Goal: Find specific page/section: Find specific page/section

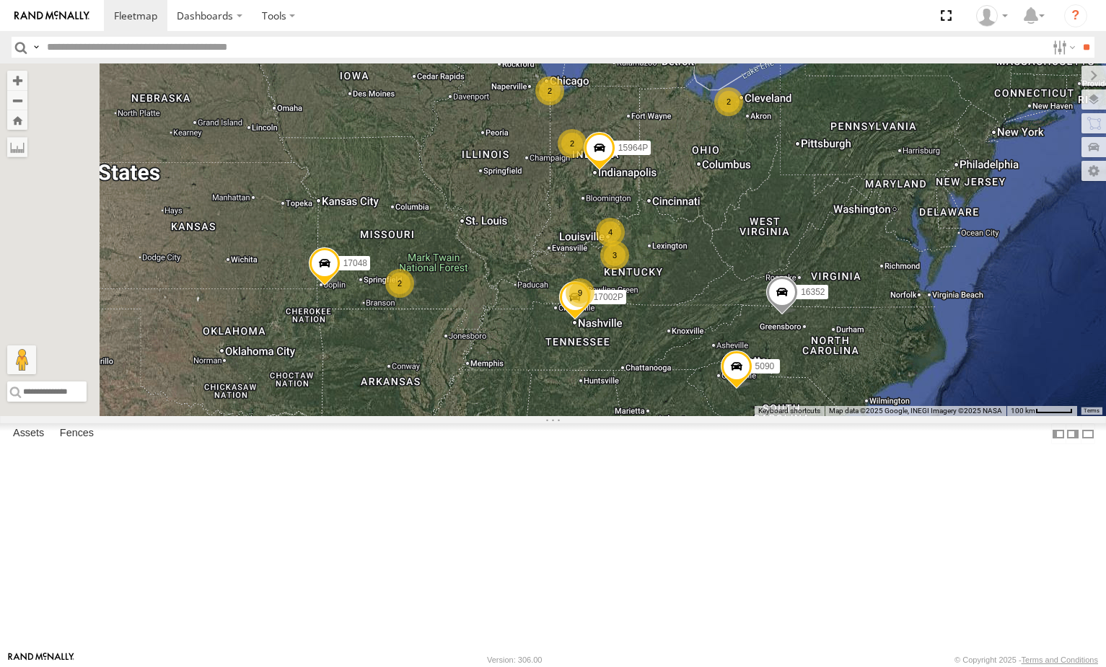
select select "**********"
click at [143, 44] on input "text" at bounding box center [543, 47] width 1005 height 21
type input "***"
click at [1078, 37] on input "**" at bounding box center [1086, 47] width 17 height 21
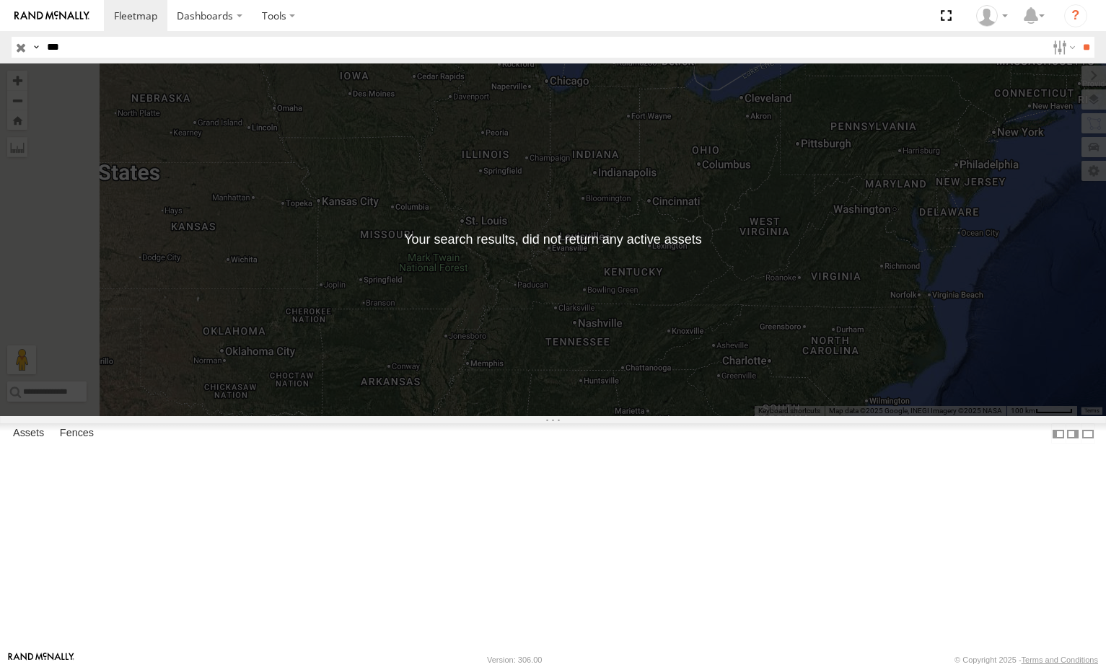
drag, startPoint x: 143, startPoint y: 44, endPoint x: 0, endPoint y: 48, distance: 142.9
click at [0, 48] on header "Search Query Asset ID Asset Label Registration Manufacturer Model VIN Job ID" at bounding box center [553, 47] width 1106 height 32
click at [1078, 37] on input "**" at bounding box center [1086, 47] width 17 height 21
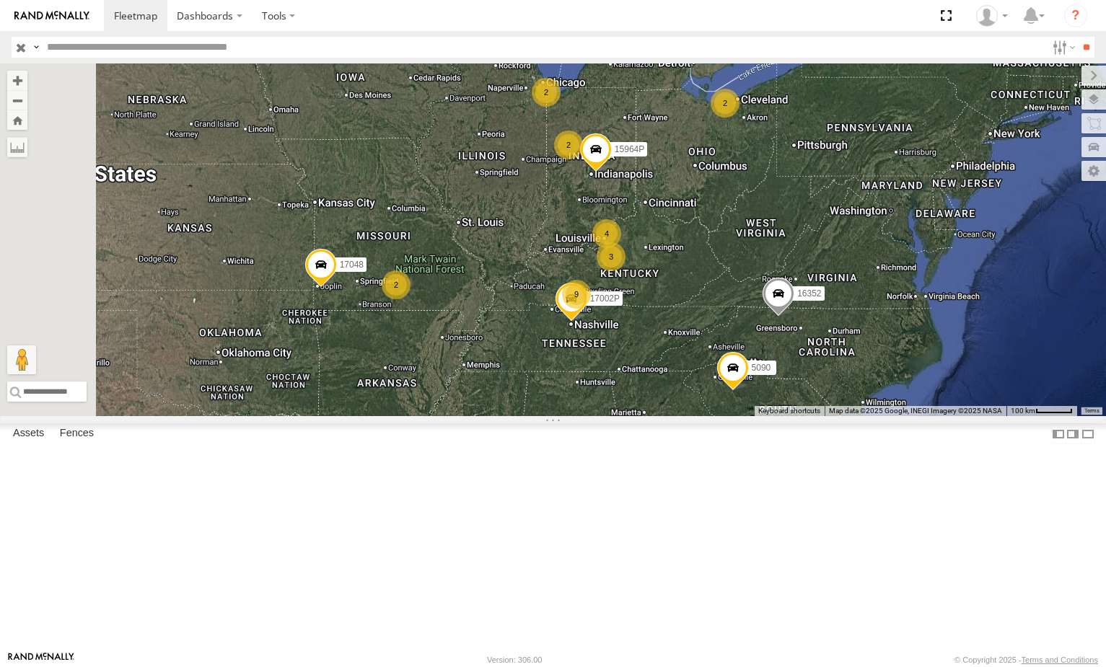
drag, startPoint x: 704, startPoint y: 364, endPoint x: 611, endPoint y: 379, distance: 94.3
click at [611, 379] on div "2 3 2 2 4 15964P 9 2 5090 17048 17002P 16352" at bounding box center [553, 239] width 1106 height 353
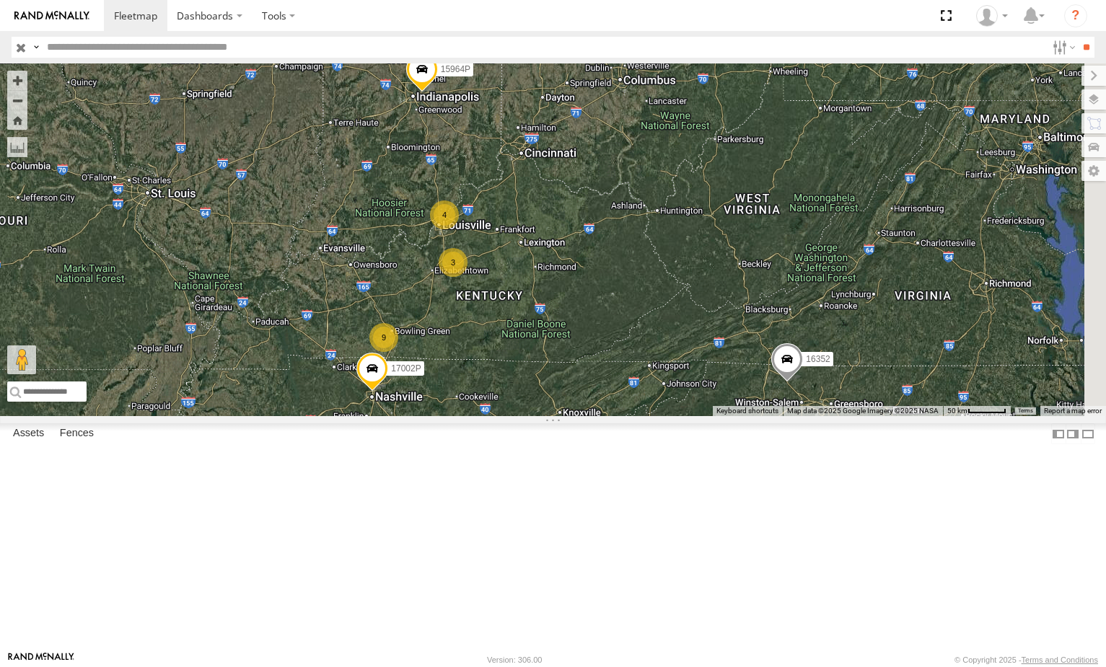
drag, startPoint x: 633, startPoint y: 369, endPoint x: 524, endPoint y: 359, distance: 109.4
click at [524, 359] on div "15964P 5090 17048 17002P 16352 2 3 2 4 9 2" at bounding box center [553, 239] width 1106 height 353
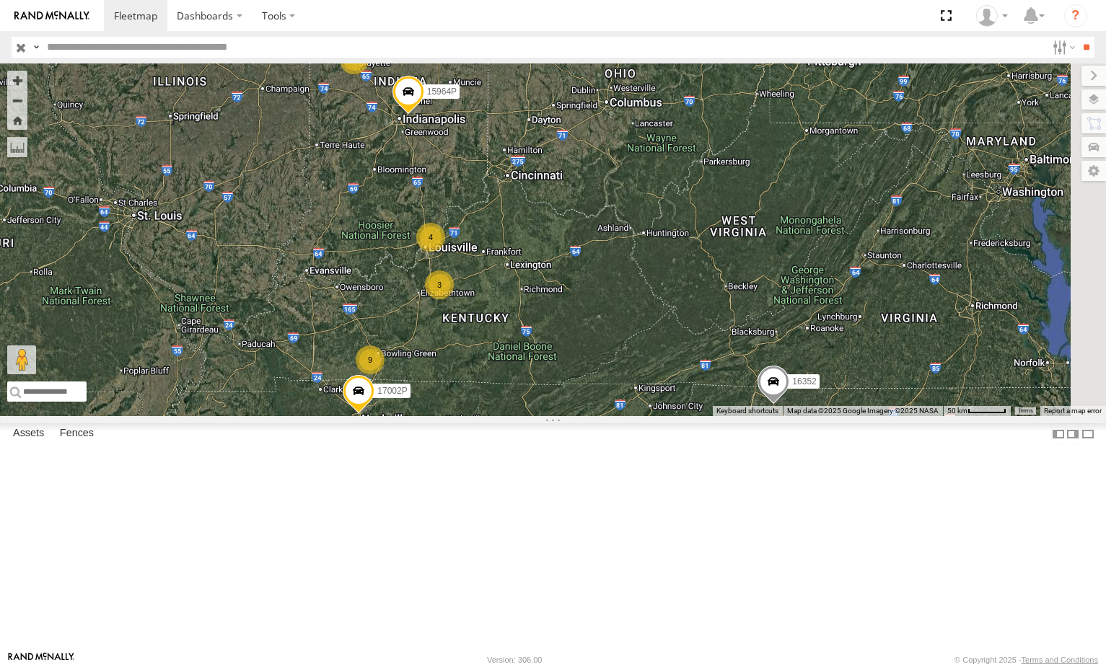
drag, startPoint x: 808, startPoint y: 313, endPoint x: 786, endPoint y: 348, distance: 41.5
click at [786, 348] on div "15964P 5090 17048 17002P 16352 2 3 2 4 9 2" at bounding box center [553, 239] width 1106 height 353
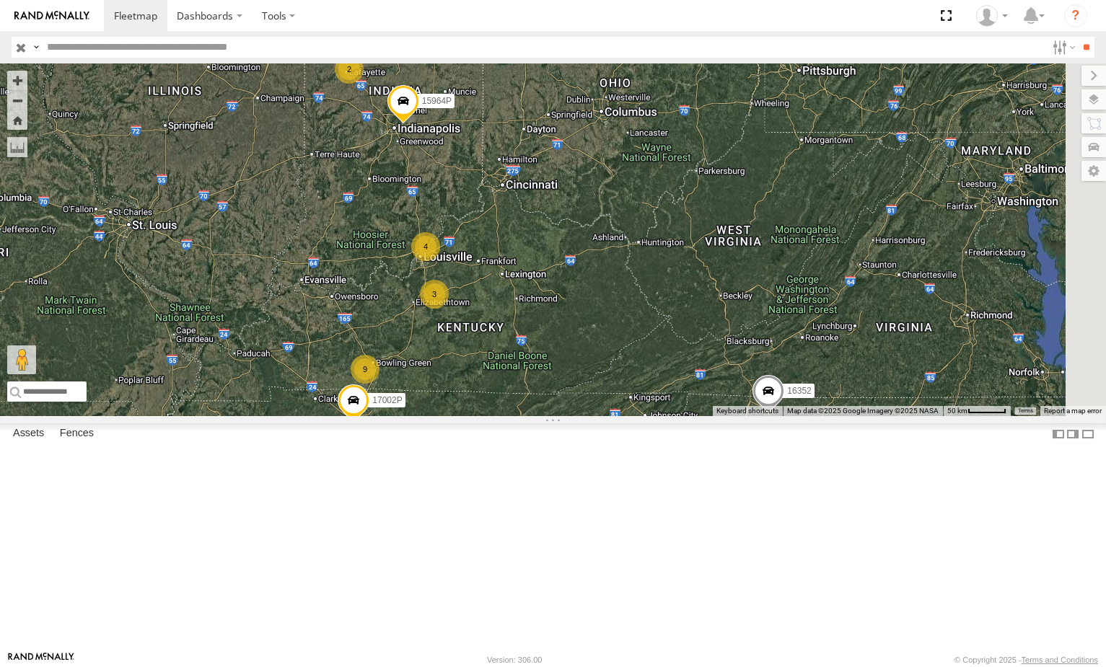
drag, startPoint x: 787, startPoint y: 345, endPoint x: 781, endPoint y: 359, distance: 15.8
click at [781, 359] on div "15964P 5090 17048 17002P 16352 2 3 2 4 9 2" at bounding box center [553, 239] width 1106 height 353
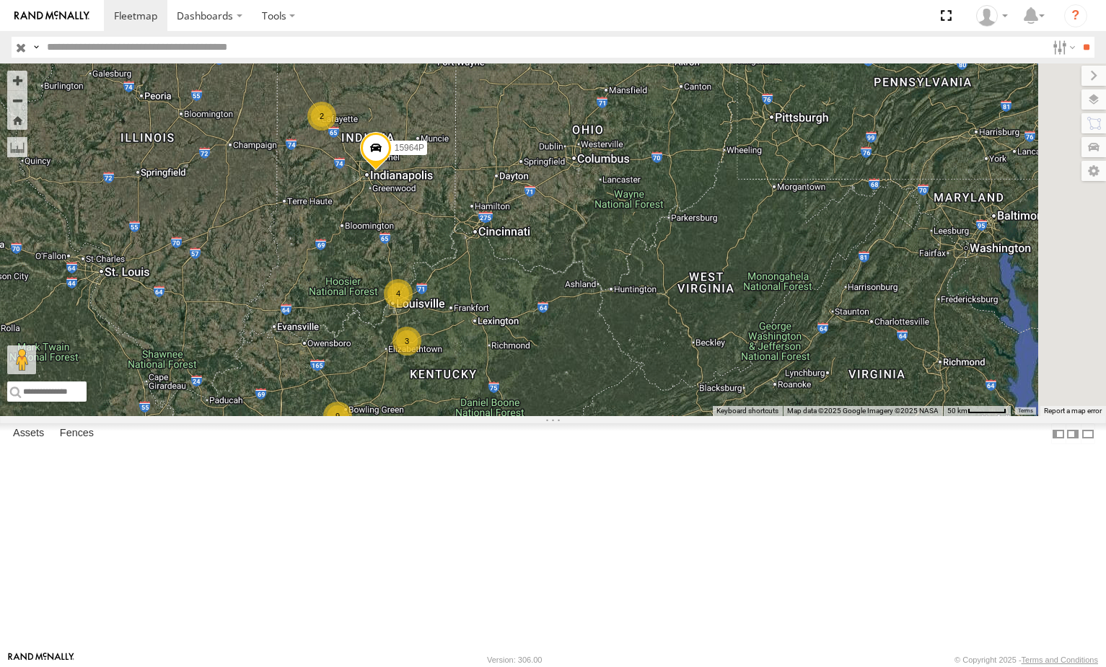
drag, startPoint x: 778, startPoint y: 335, endPoint x: 752, endPoint y: 379, distance: 51.1
click at [752, 379] on div "15964P 5090 17048 17002P 16352 2 3 2 4 9 2" at bounding box center [553, 239] width 1106 height 353
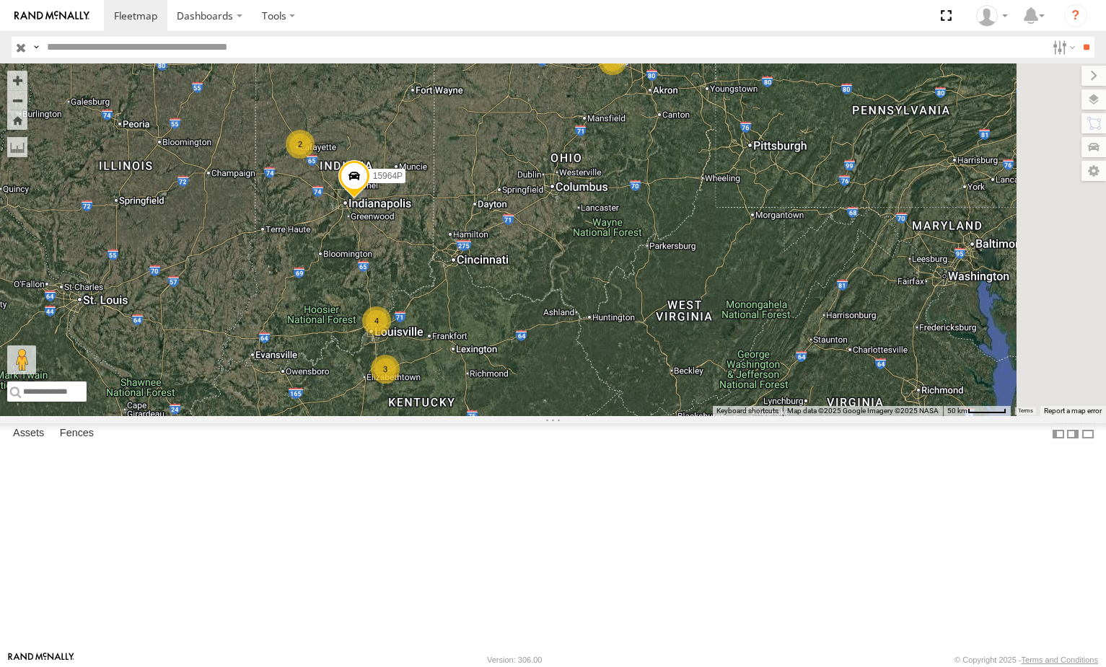
drag, startPoint x: 777, startPoint y: 354, endPoint x: 742, endPoint y: 295, distance: 68.3
click at [746, 390] on div "15964P 5090 17048 17002P 16352 2 3 2 4 9 2" at bounding box center [553, 239] width 1106 height 353
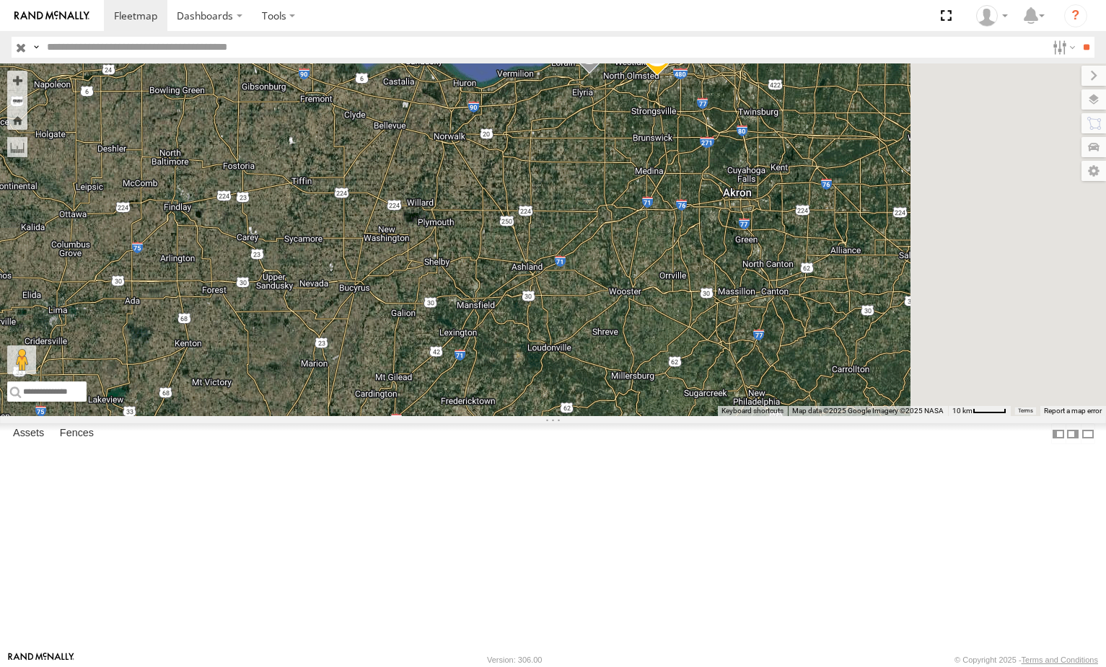
drag, startPoint x: 829, startPoint y: 119, endPoint x: 765, endPoint y: 267, distance: 161.2
click at [765, 267] on div "15964P 5090 17048 17002P 16352 5300 282" at bounding box center [553, 239] width 1106 height 353
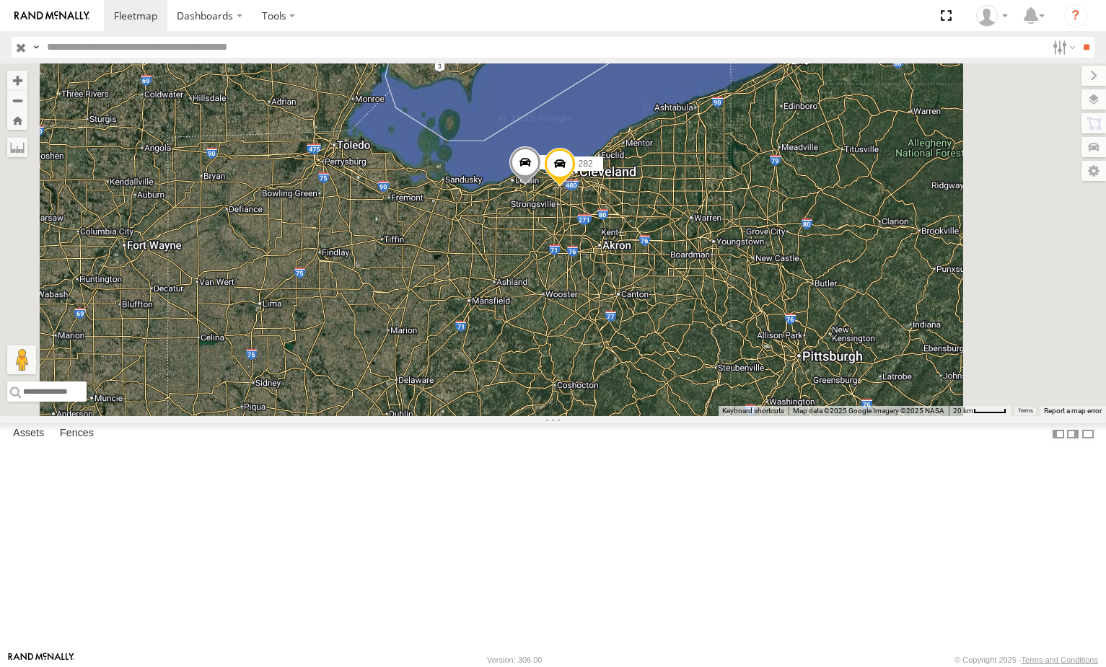
drag, startPoint x: 679, startPoint y: 411, endPoint x: 715, endPoint y: 354, distance: 68.1
click at [714, 356] on div "15964P 5090 17048 17002P 16352 5300 282" at bounding box center [553, 239] width 1106 height 353
